Goal: Task Accomplishment & Management: Manage account settings

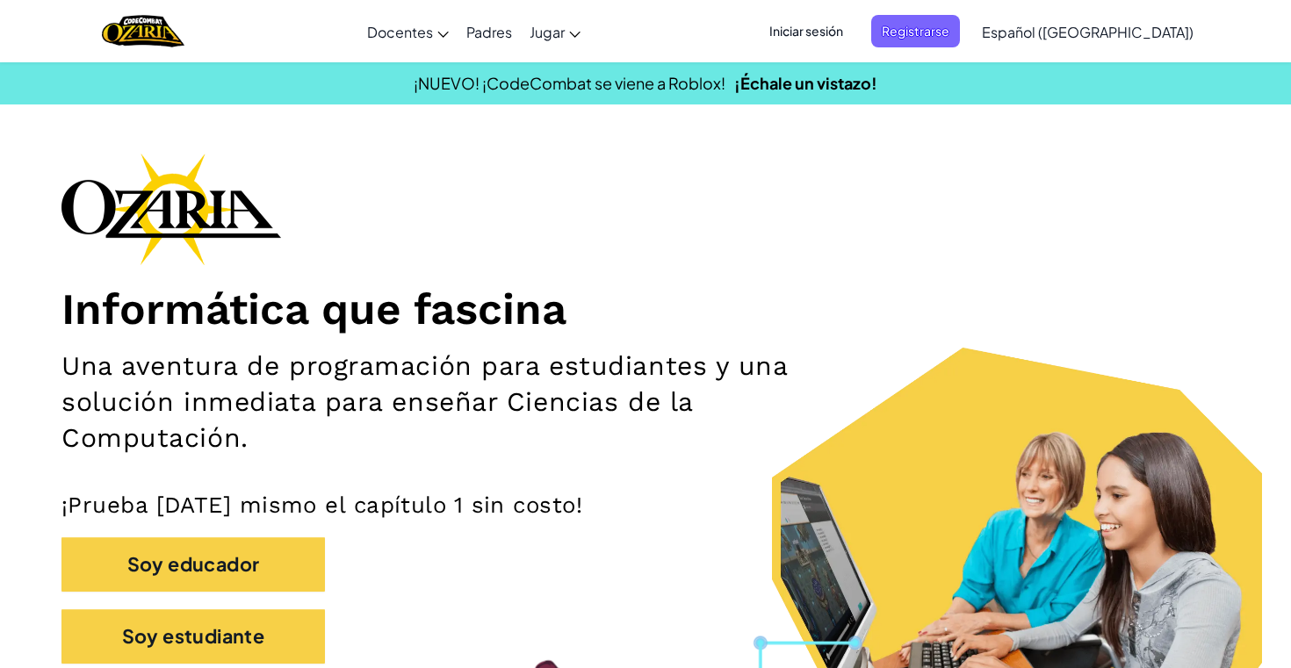
click at [821, 27] on span "Iniciar sesión" at bounding box center [806, 31] width 95 height 32
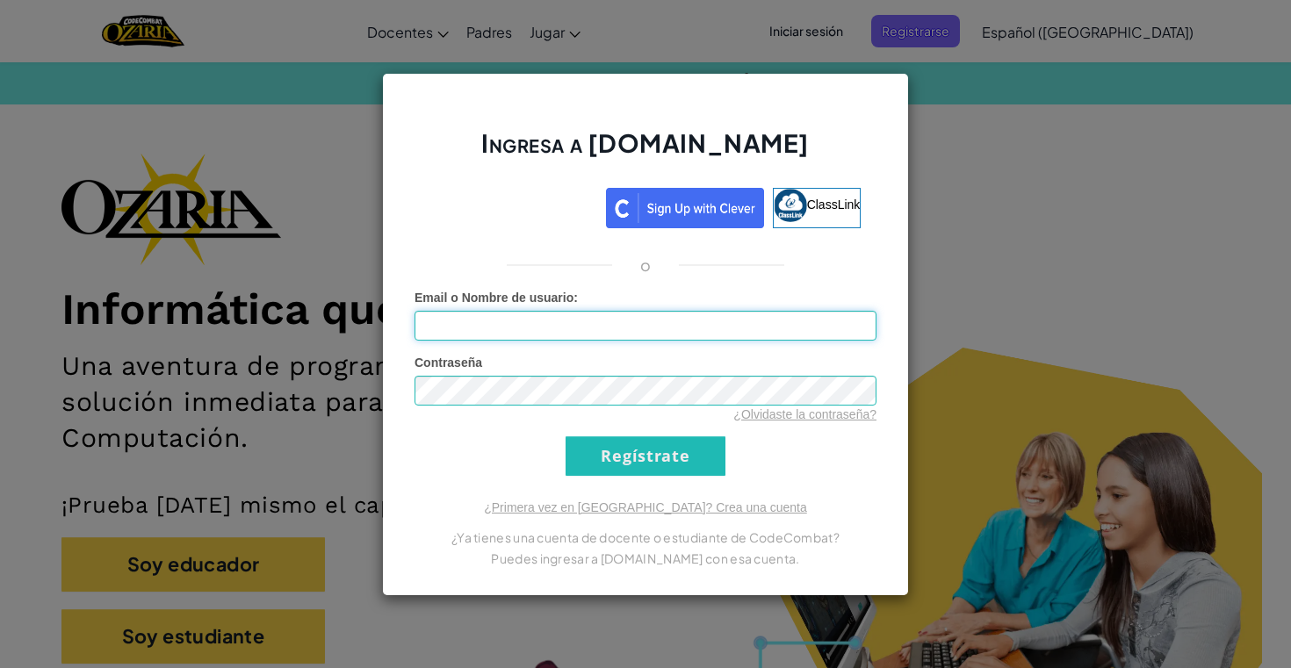
type input "Hypatia"
click at [646, 456] on input "Regístrate" at bounding box center [646, 457] width 160 height 40
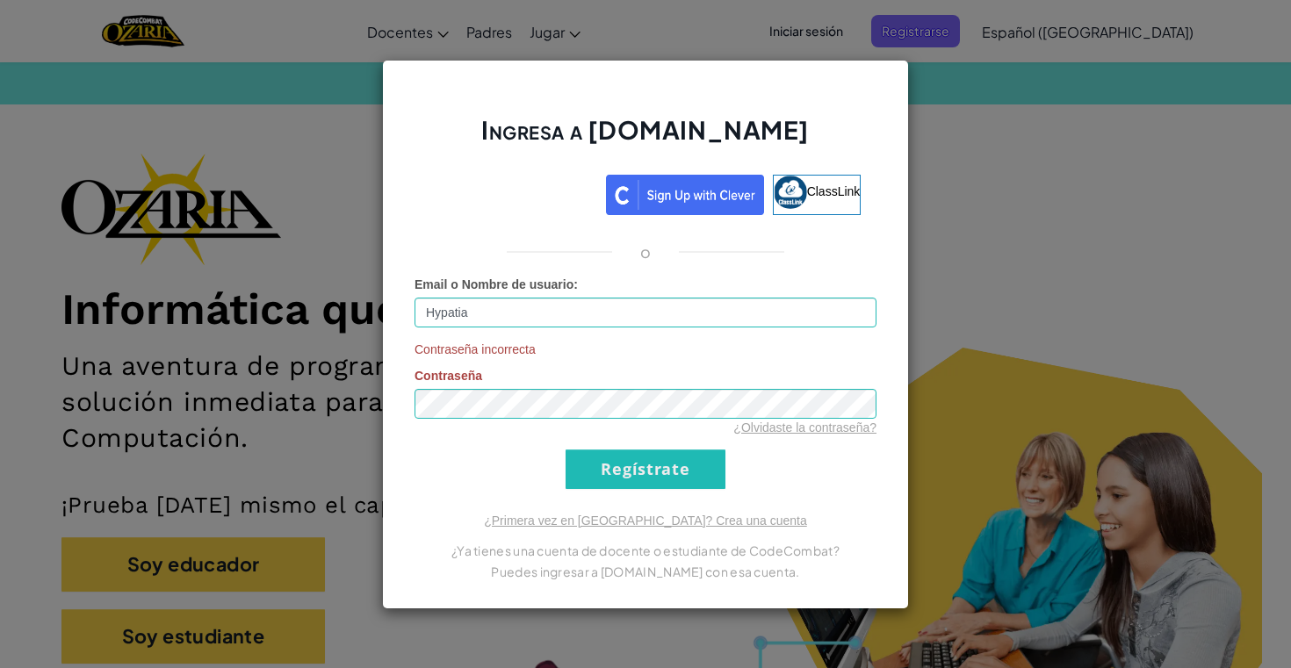
click at [604, 461] on input "Regístrate" at bounding box center [646, 470] width 160 height 40
click at [767, 428] on link "¿Olvidaste la contraseña?" at bounding box center [804, 428] width 143 height 14
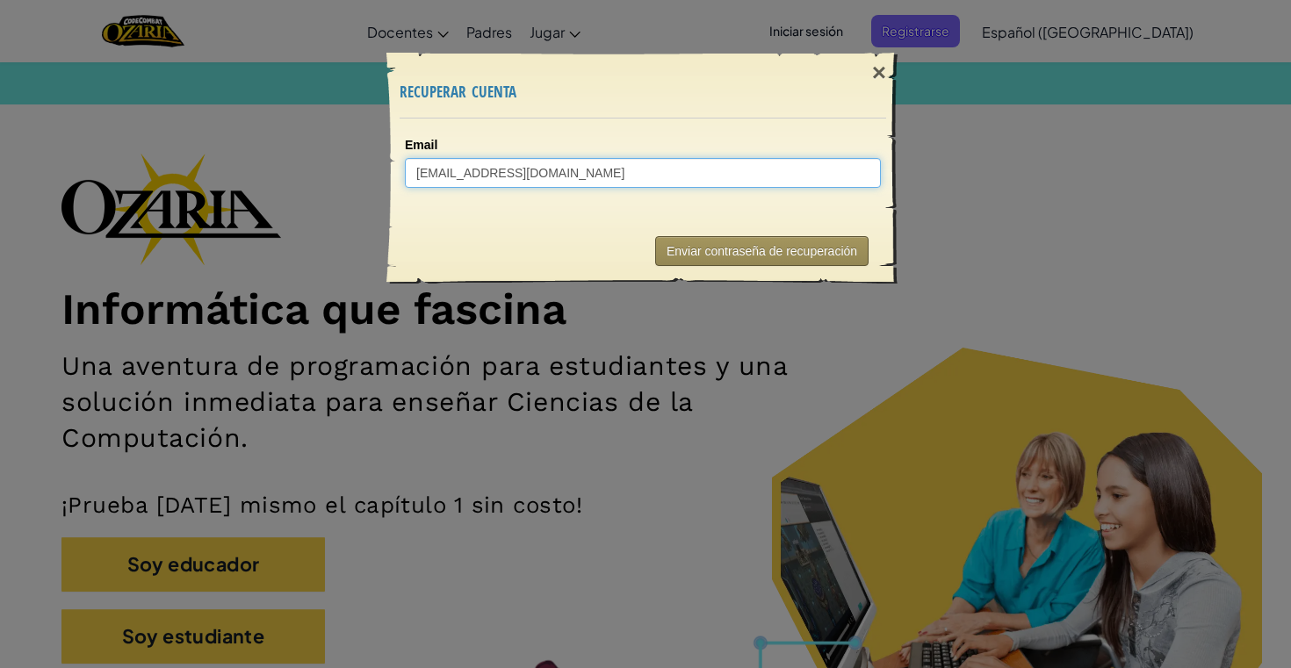
type input "[EMAIL_ADDRESS][DOMAIN_NAME]"
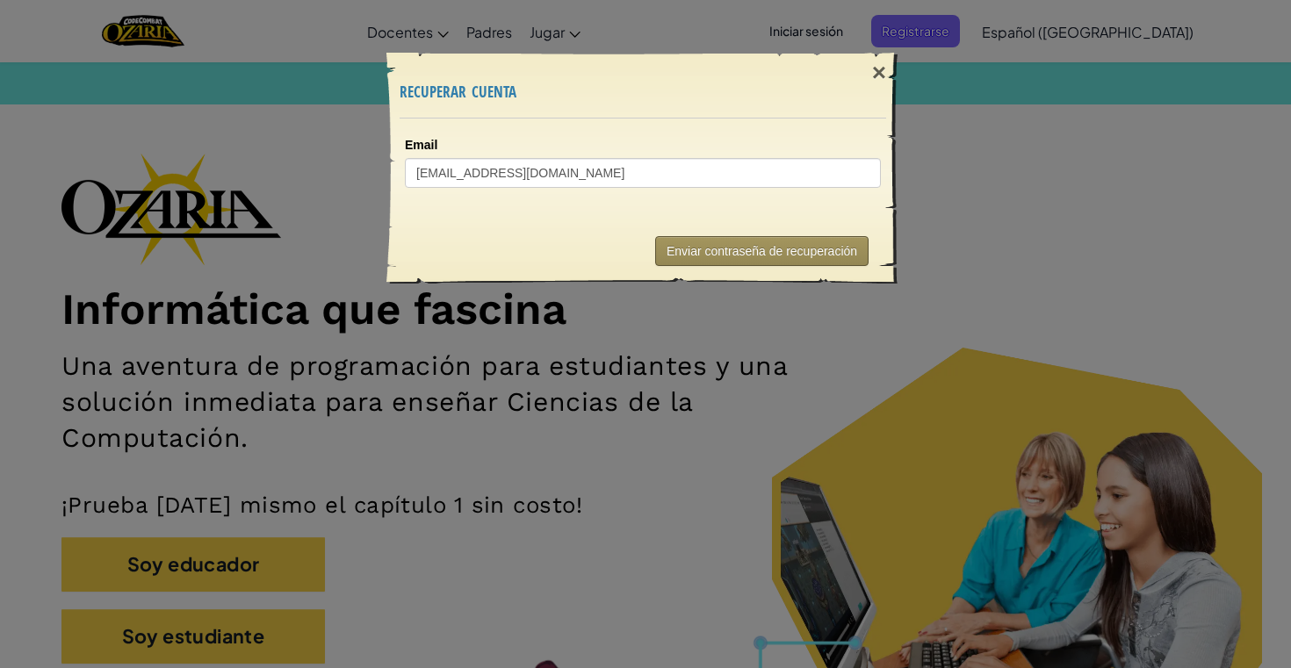
click at [733, 248] on button "Enviar contraseña de recuperación" at bounding box center [761, 251] width 213 height 30
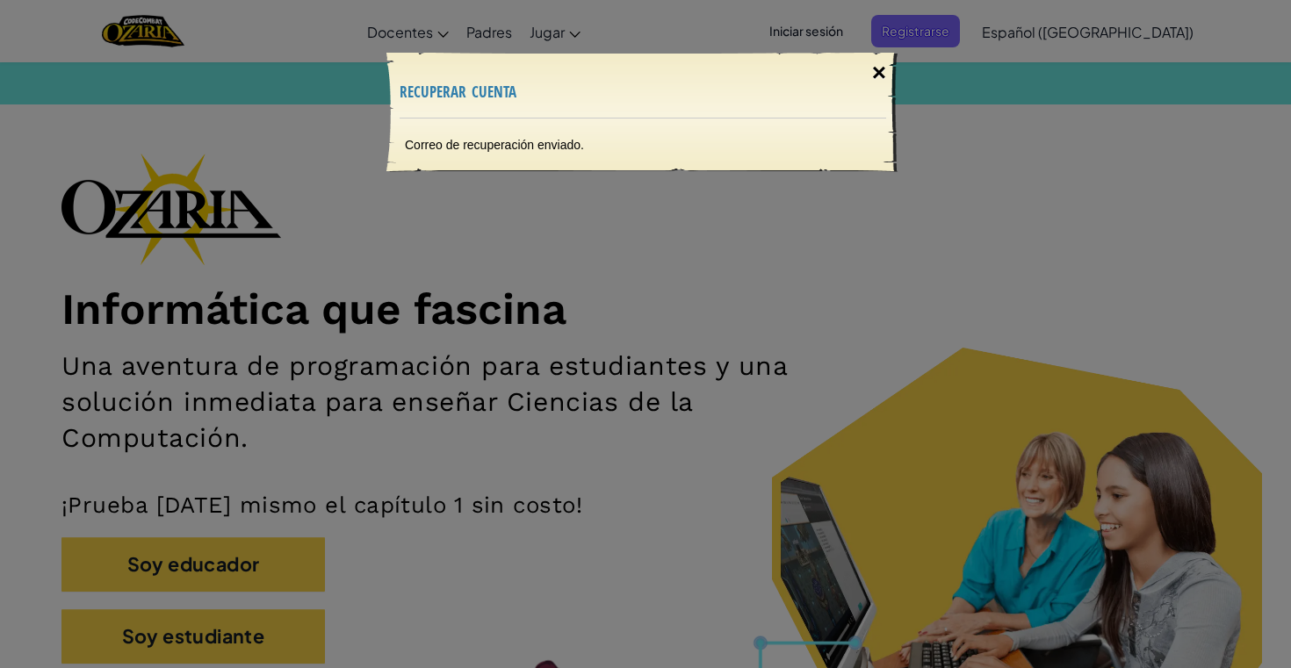
click at [882, 77] on div "×" at bounding box center [879, 72] width 40 height 51
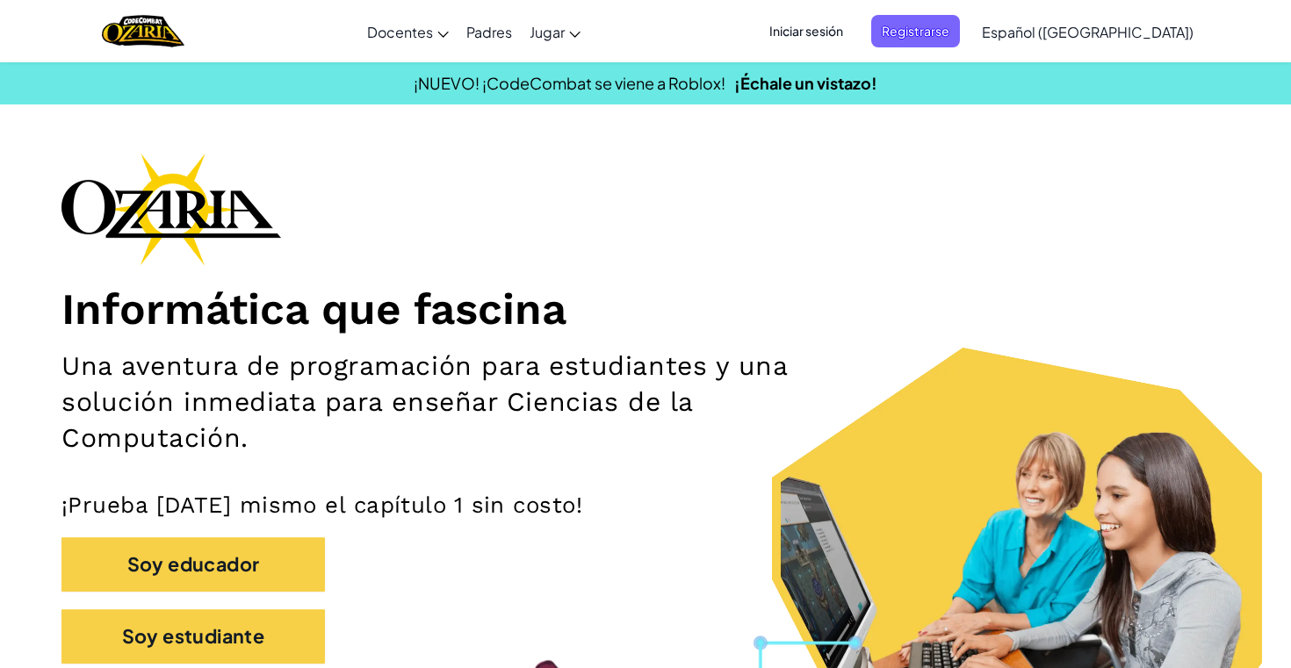
click at [842, 37] on span "Iniciar sesión" at bounding box center [806, 31] width 95 height 32
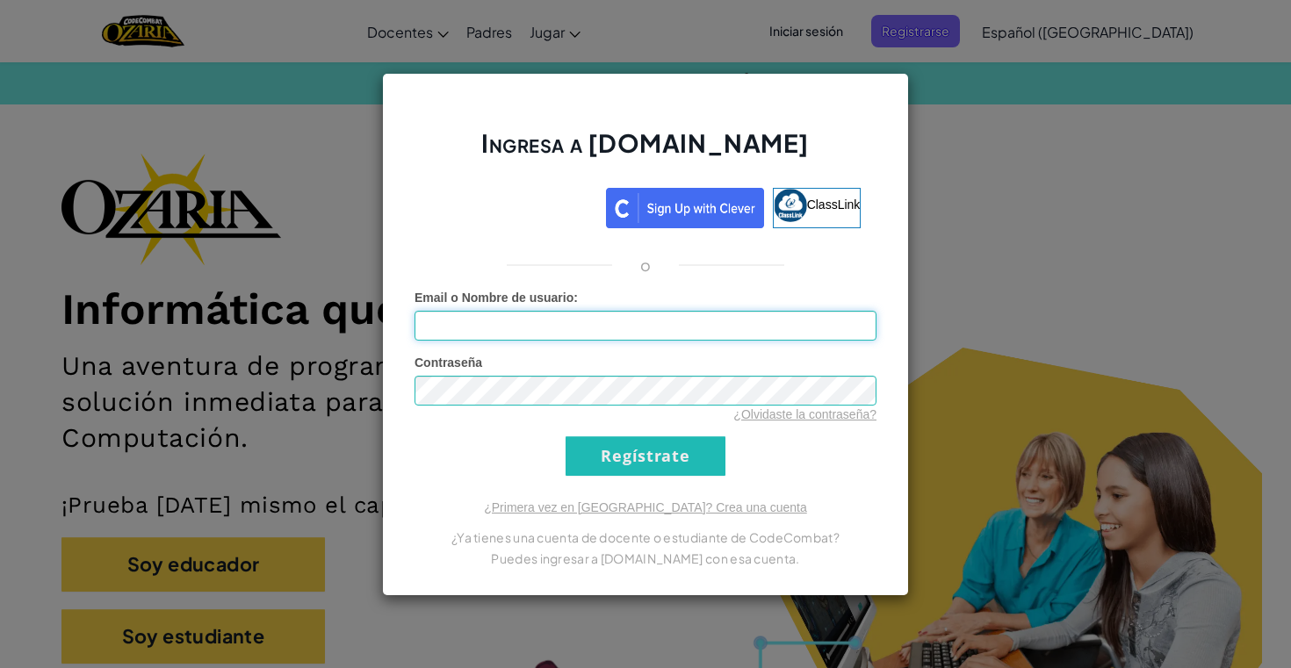
type input "Hypatia"
click at [613, 453] on input "Regístrate" at bounding box center [646, 457] width 160 height 40
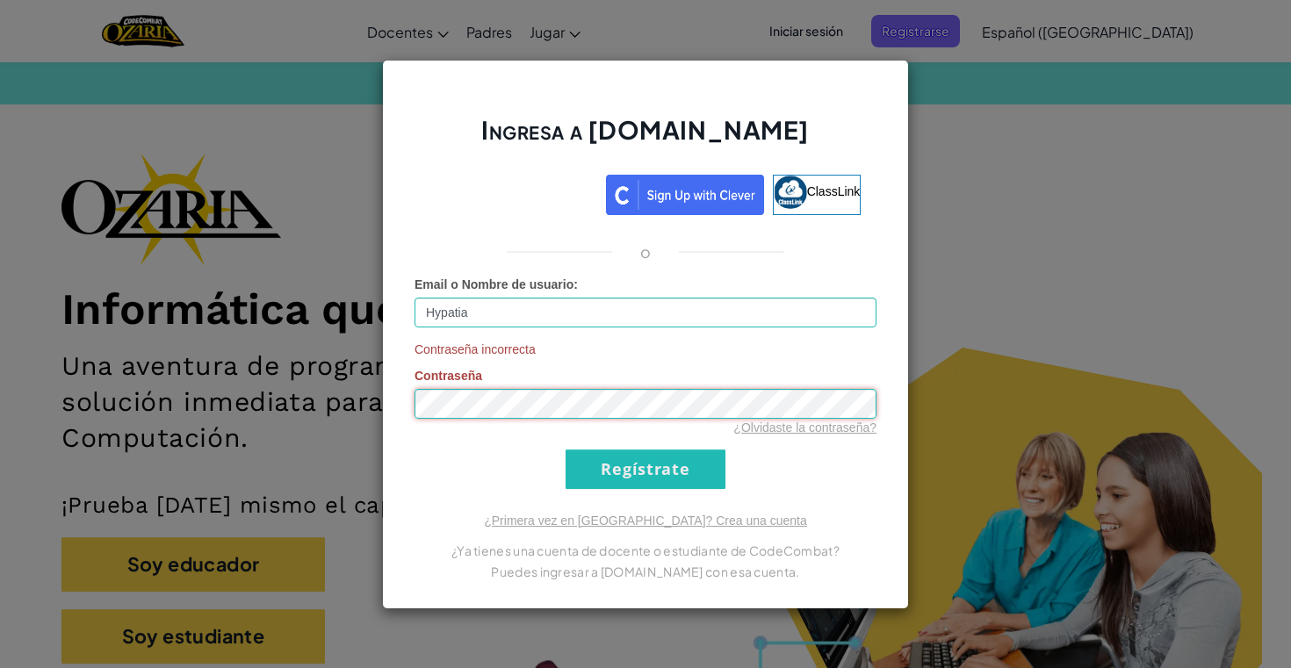
click at [339, 369] on div "Ingresa a [DOMAIN_NAME] ClassLink o Email o Nombre de usuario : Hypatia Contras…" at bounding box center [645, 334] width 1291 height 668
click at [597, 460] on input "Regístrate" at bounding box center [646, 470] width 160 height 40
click at [346, 365] on div "Ingresa a [DOMAIN_NAME] ClassLink o Email o Nombre de usuario : Hypatia Contras…" at bounding box center [645, 334] width 1291 height 668
